Goal: Information Seeking & Learning: Learn about a topic

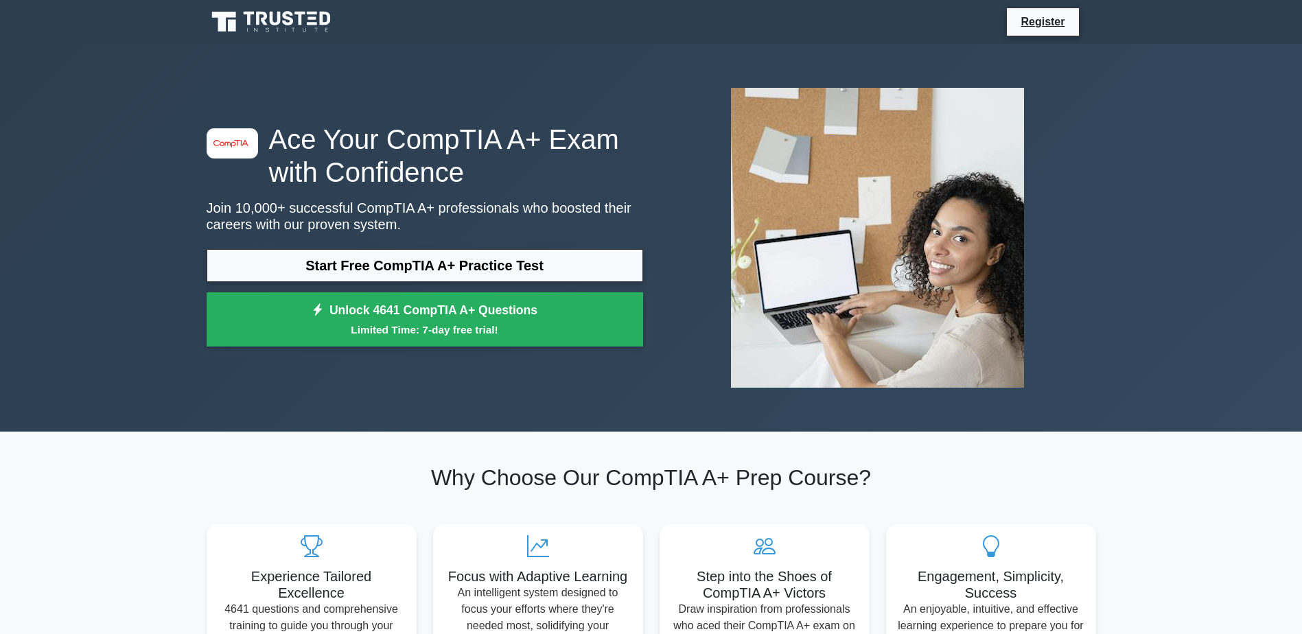
click at [1298, 403] on div "image/svg+xml Ace Your CompTIA A+ Exam with Confidence Join 10,000+ successful …" at bounding box center [651, 238] width 1302 height 388
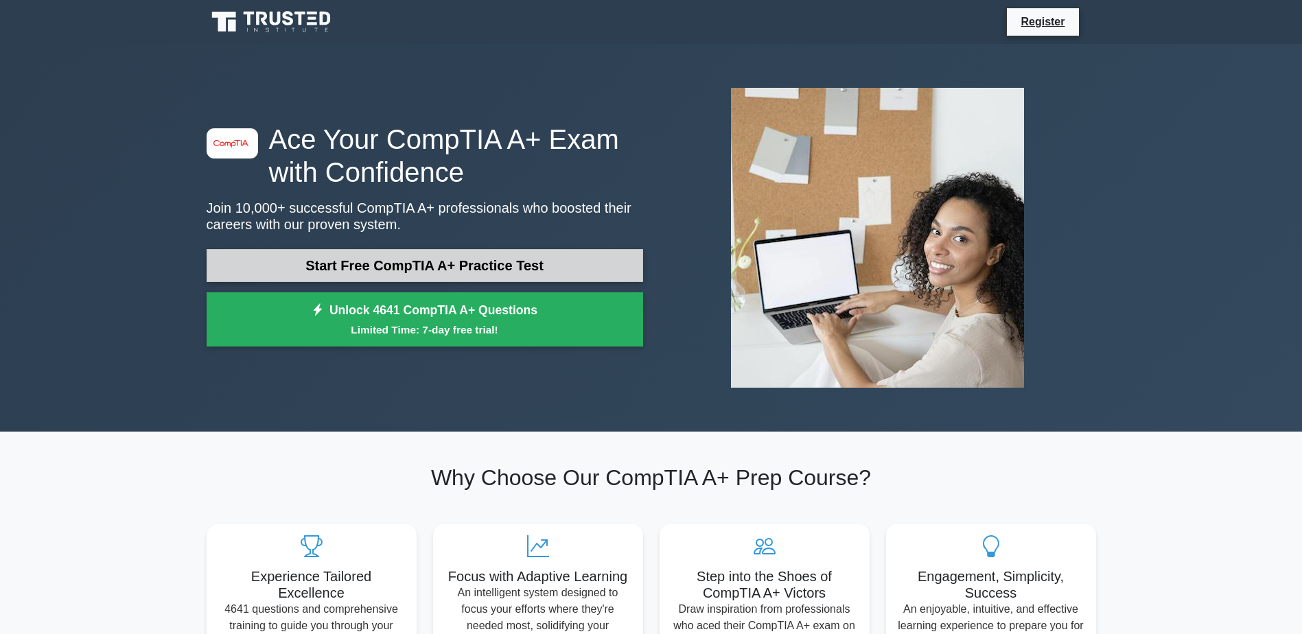
click at [368, 261] on link "Start Free CompTIA A+ Practice Test" at bounding box center [425, 265] width 436 height 33
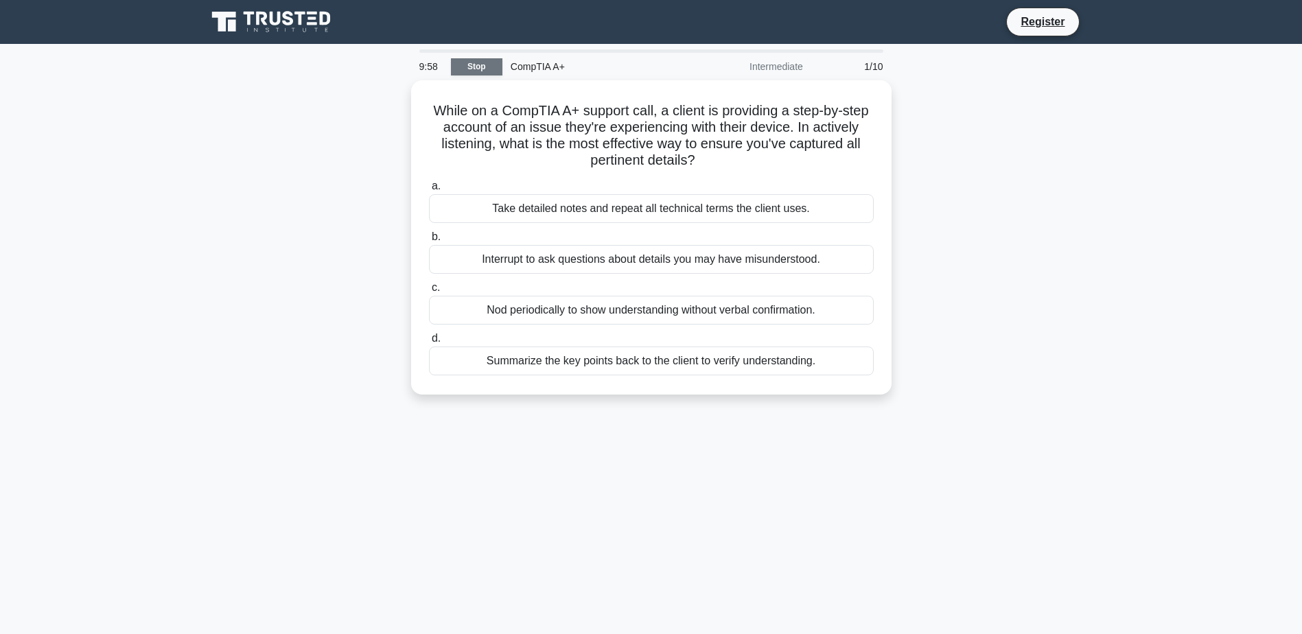
click at [474, 60] on link "Stop" at bounding box center [476, 66] width 51 height 17
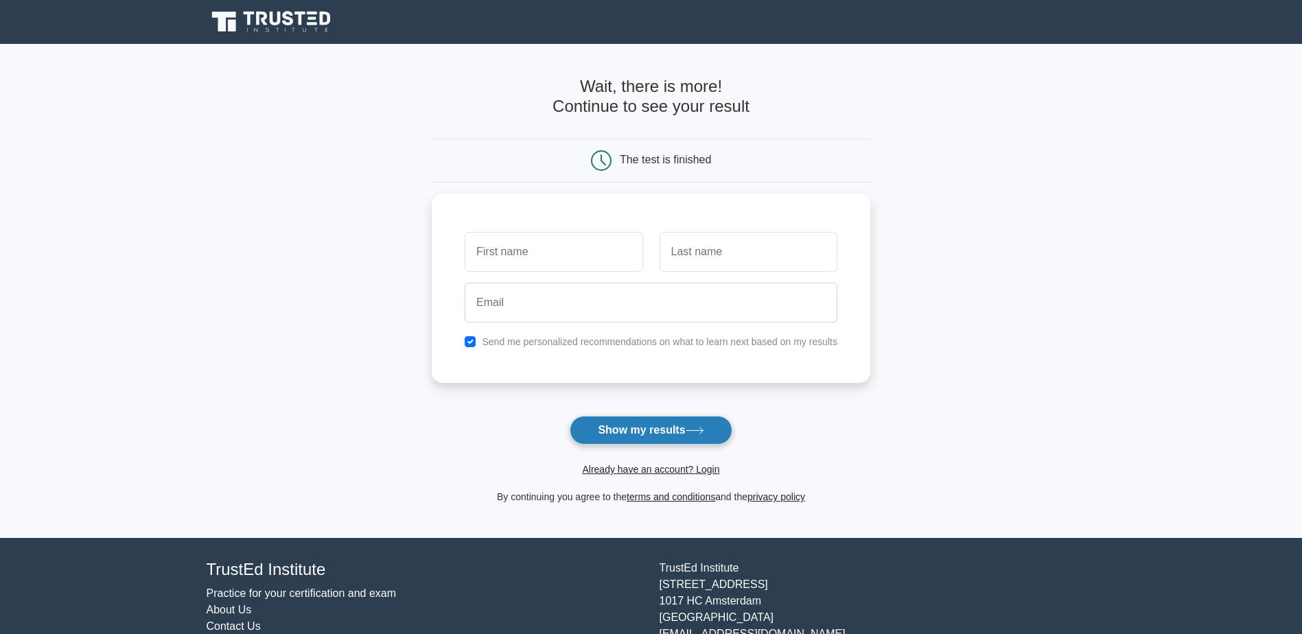
click at [660, 428] on button "Show my results" at bounding box center [651, 430] width 162 height 29
click at [1081, 221] on main "Wait, there is more! Continue to see your result The test is finished and the" at bounding box center [651, 291] width 1302 height 494
click at [668, 473] on link "Already have an account? Login" at bounding box center [650, 469] width 137 height 11
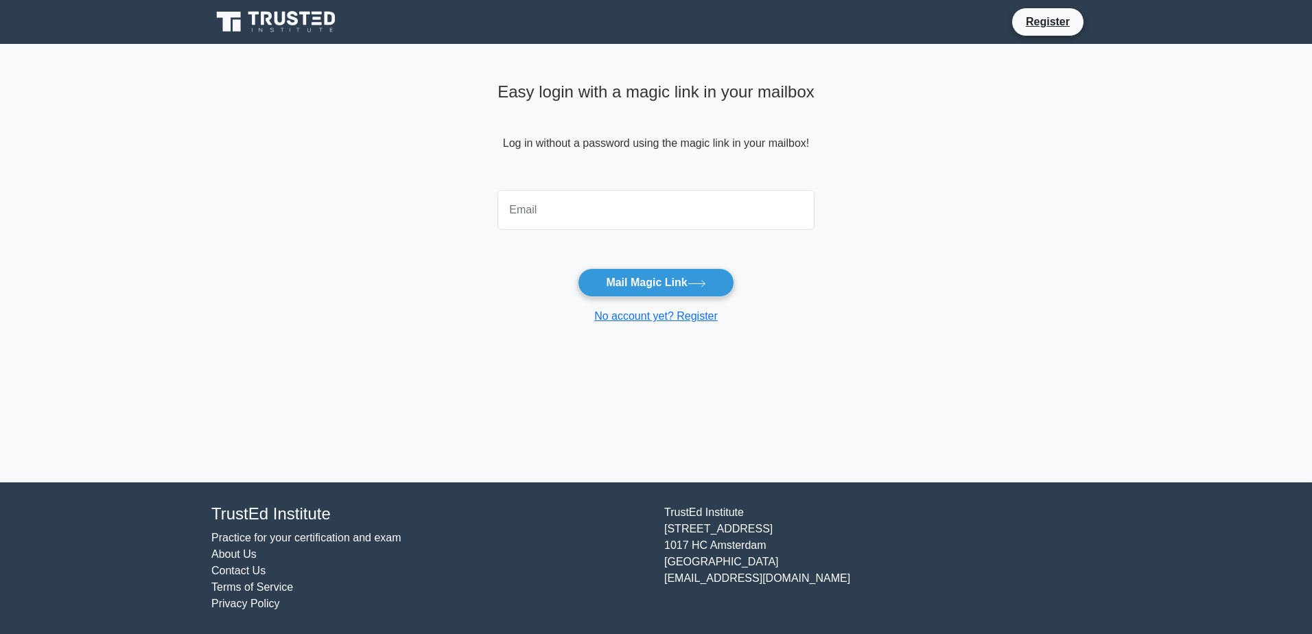
click at [633, 218] on input "email" at bounding box center [655, 210] width 317 height 40
click at [937, 268] on main "Easy login with a magic link in your mailbox Log in without a password using th…" at bounding box center [656, 263] width 1312 height 438
